Goal: Check status: Check status

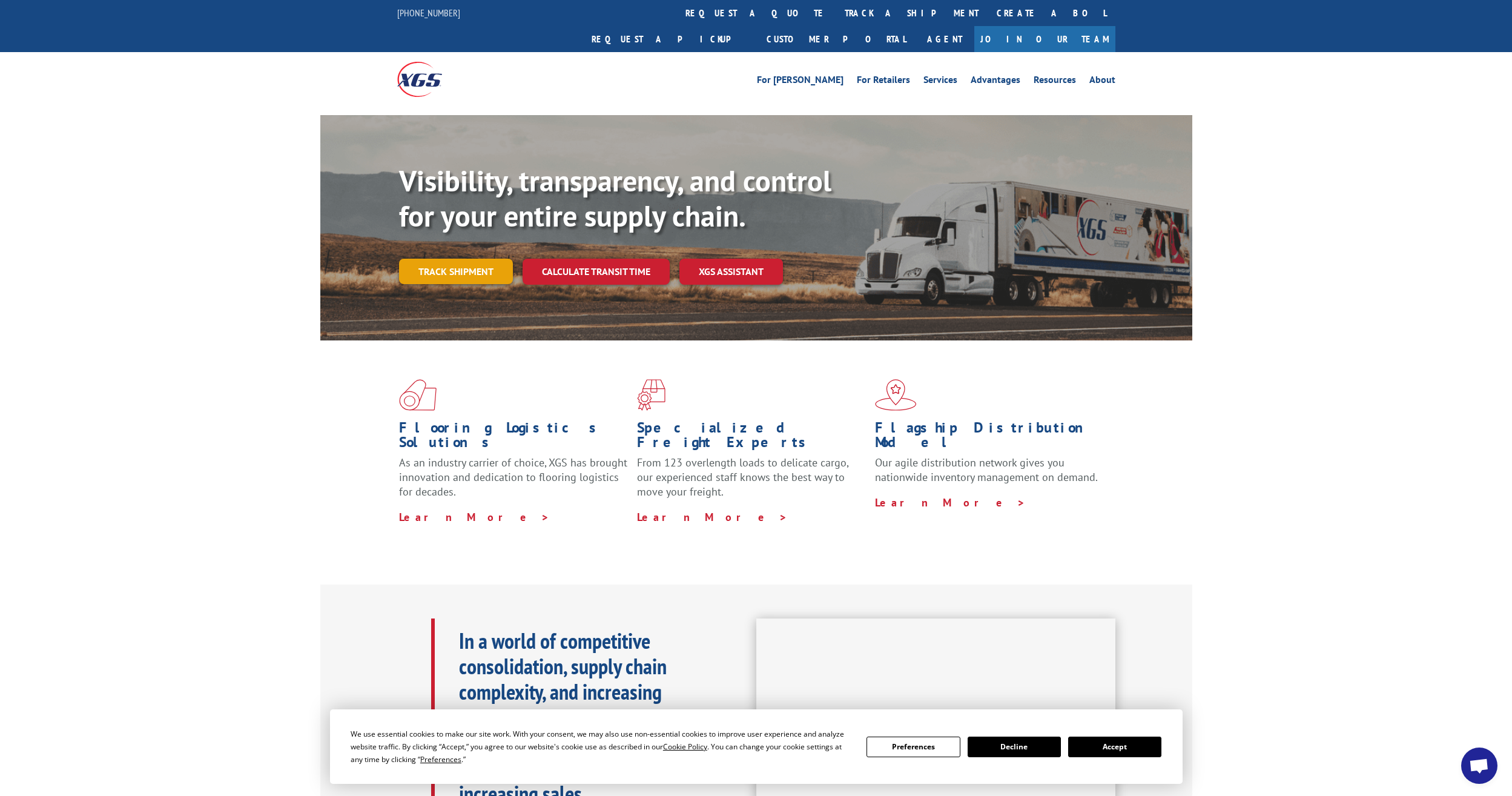
click at [463, 259] on link "Track shipment" at bounding box center [456, 271] width 114 height 26
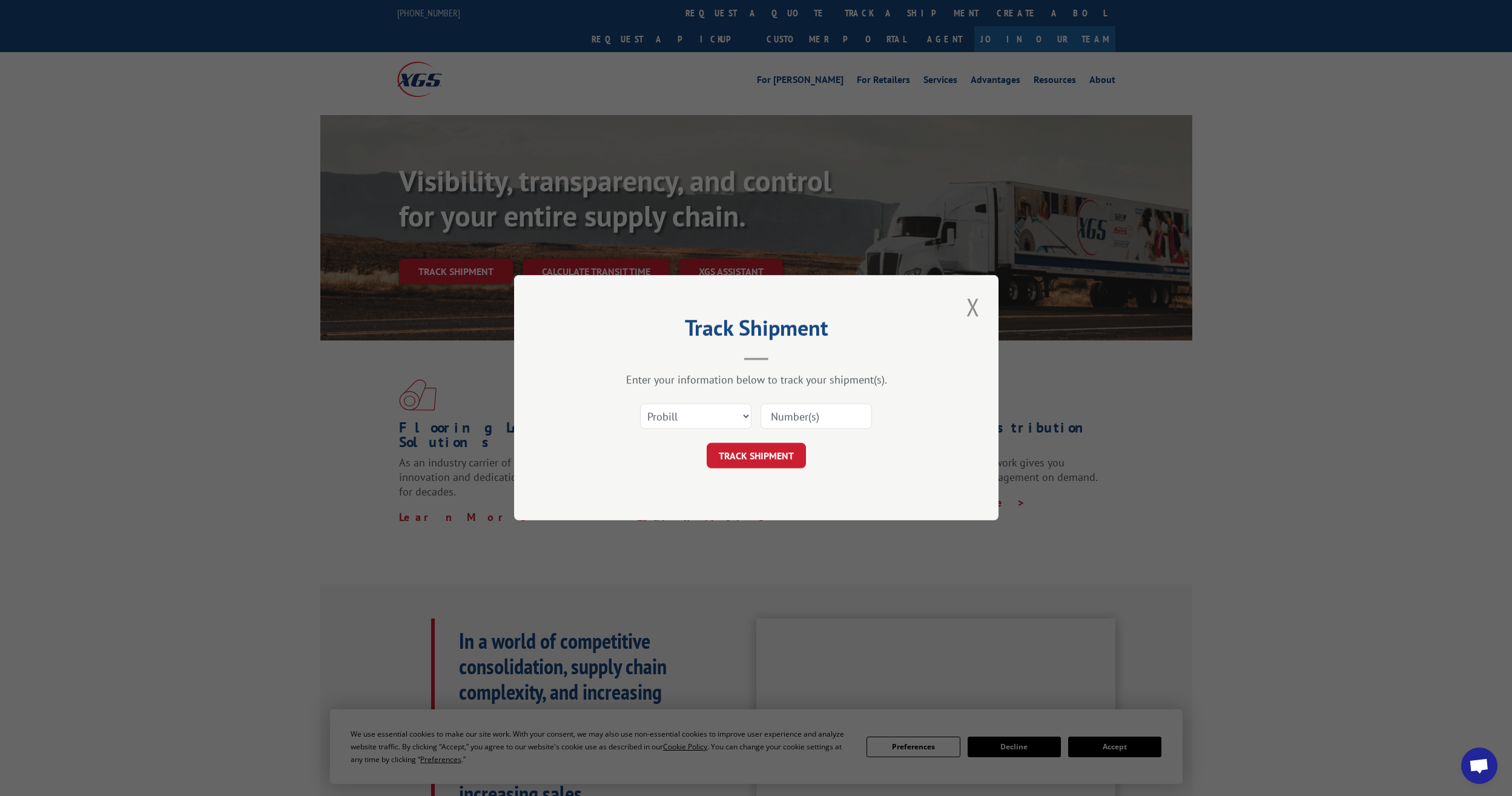
click at [801, 424] on input at bounding box center [816, 417] width 111 height 26
click at [704, 413] on select "Select category... Probill BOL PO" at bounding box center [696, 417] width 111 height 26
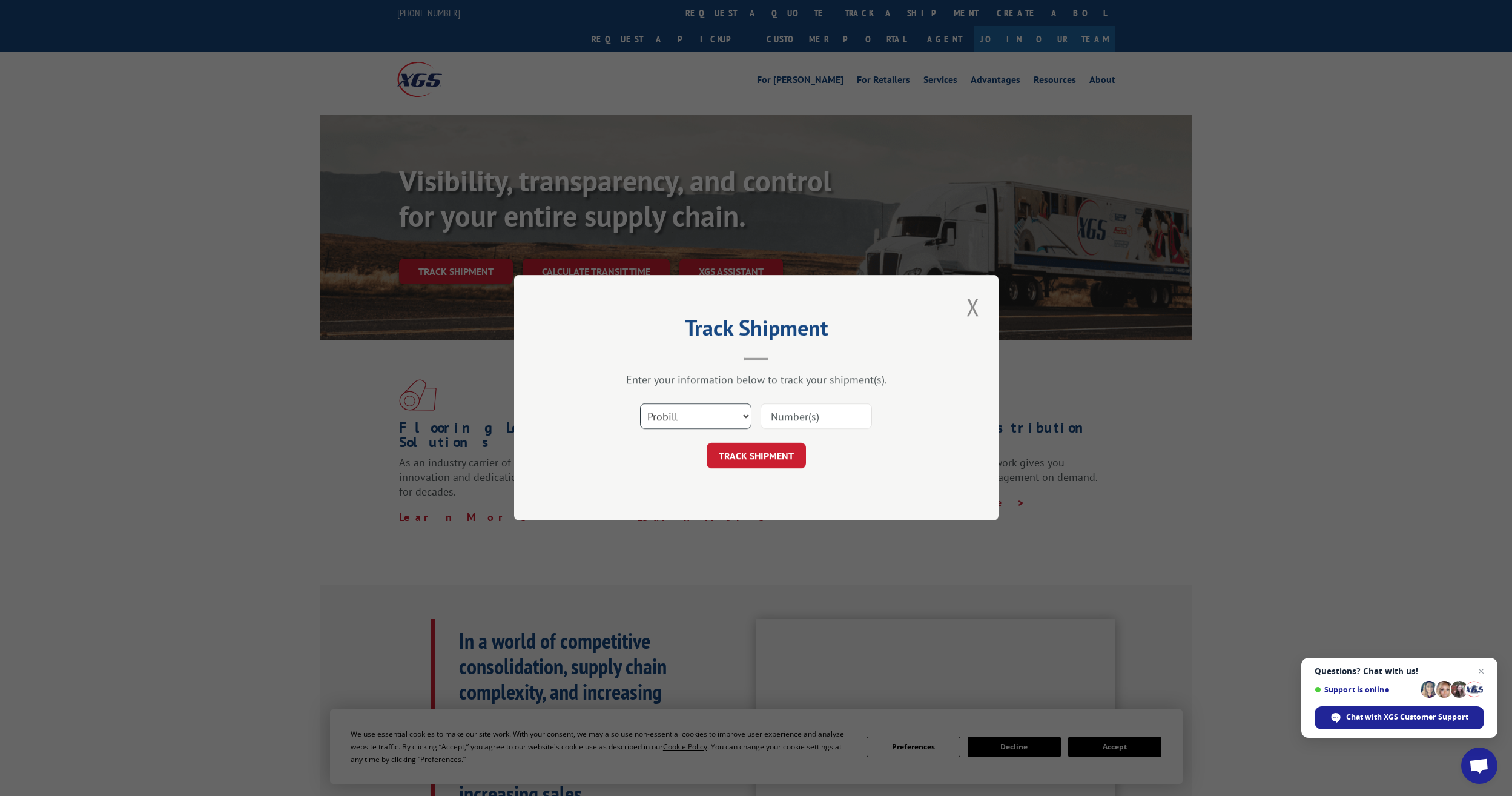
select select "bol"
click at [640, 404] on select "Select category... Probill BOL PO" at bounding box center [696, 417] width 111 height 26
click at [805, 415] on input at bounding box center [816, 417] width 111 height 26
paste input "5125260"
type input "5125260"
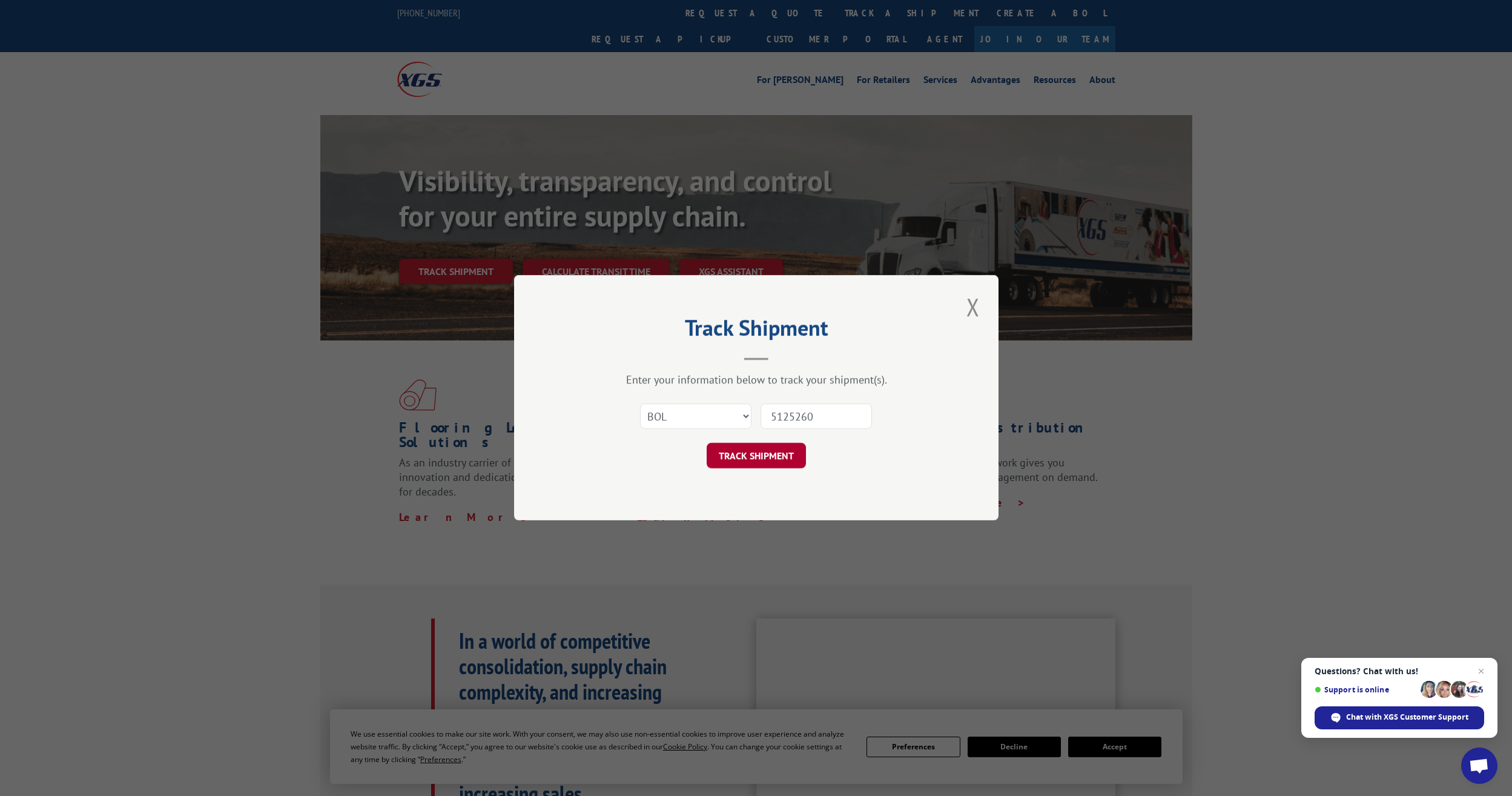
click at [771, 453] on button "TRACK SHIPMENT" at bounding box center [756, 456] width 99 height 26
